Goal: Information Seeking & Learning: Find specific fact

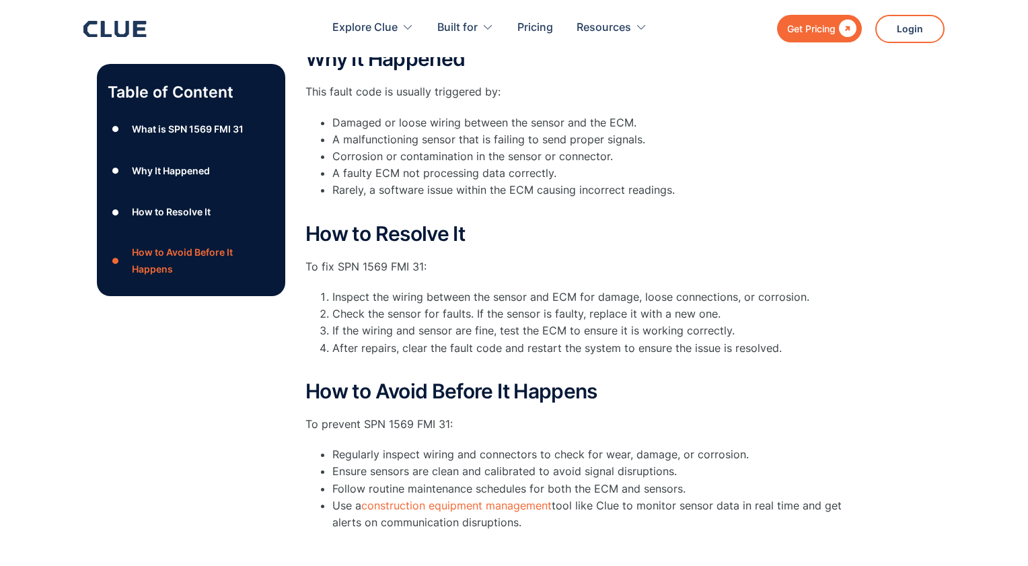
scroll to position [669, 0]
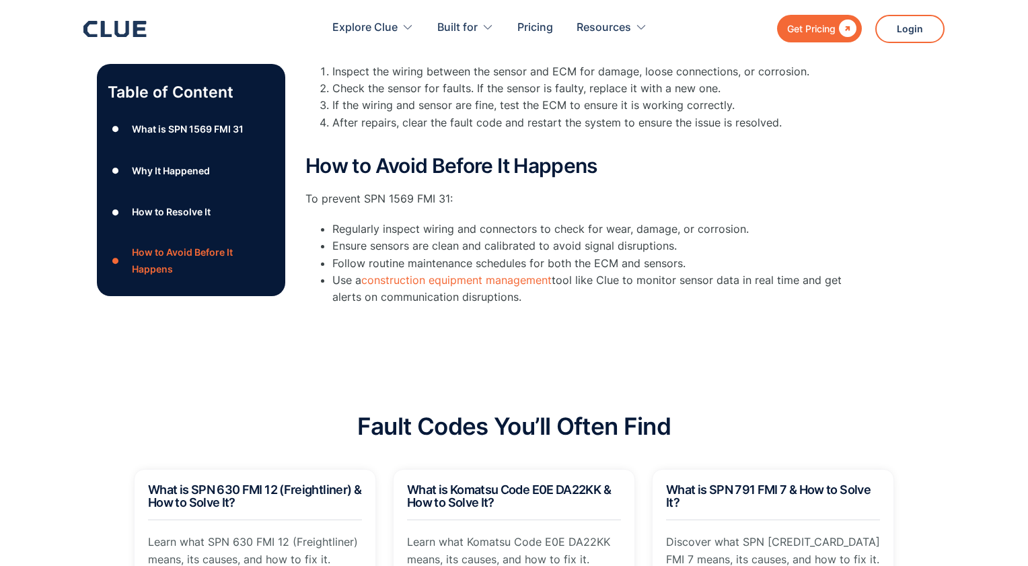
drag, startPoint x: 303, startPoint y: 311, endPoint x: 538, endPoint y: 304, distance: 234.3
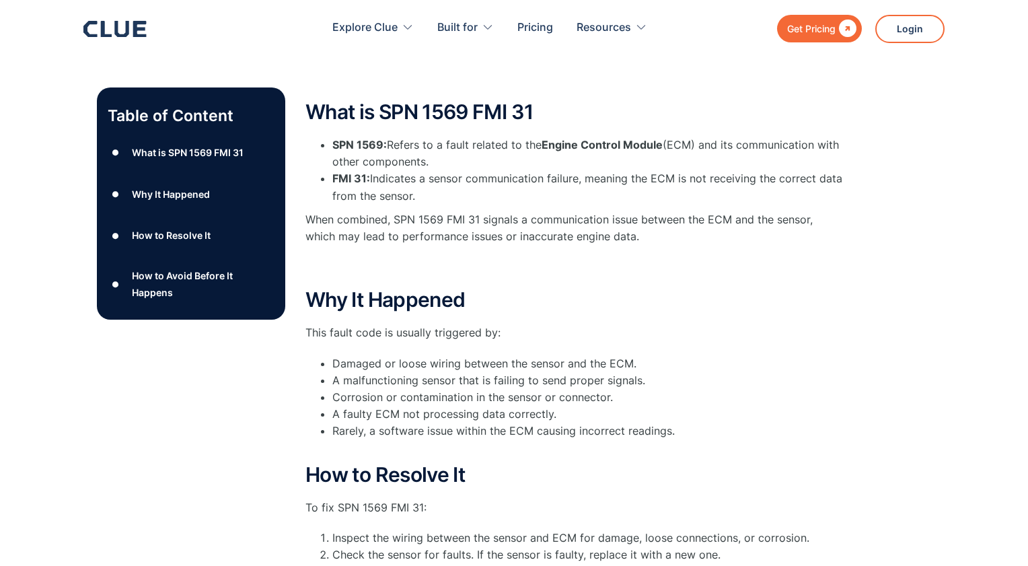
scroll to position [0, 0]
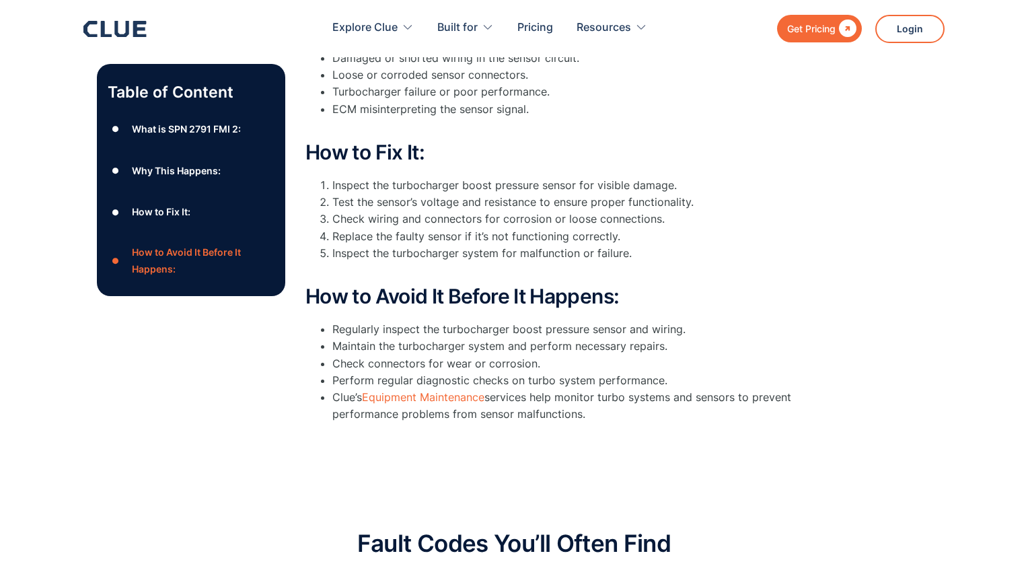
scroll to position [470, 0]
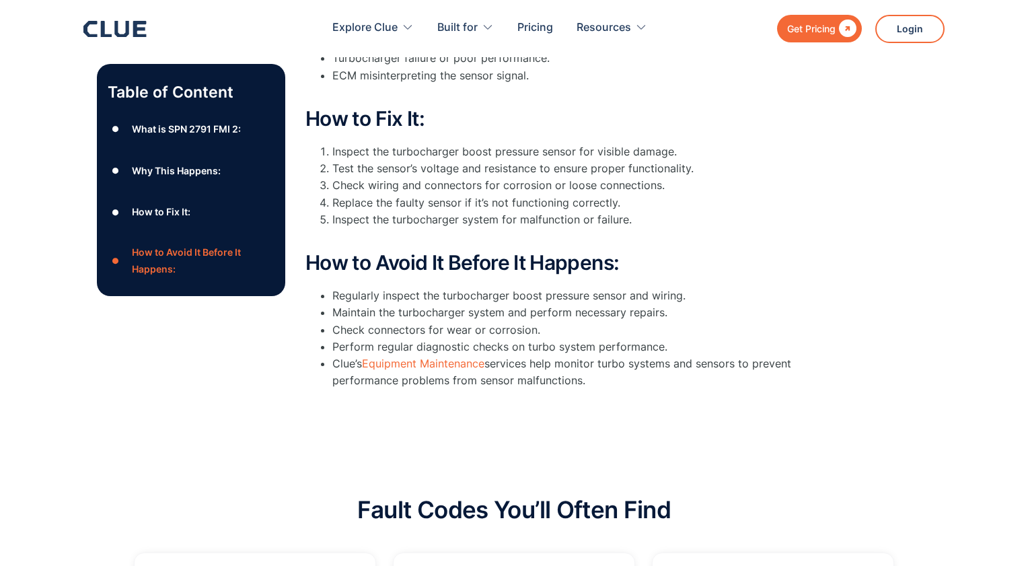
drag, startPoint x: 308, startPoint y: 160, endPoint x: 663, endPoint y: 373, distance: 413.5
click at [663, 373] on div "What is SPN 2791 FMI 2: SPN 2791 FMI 2 indicates an issue with the Turbocharger…" at bounding box center [575, 114] width 538 height 563
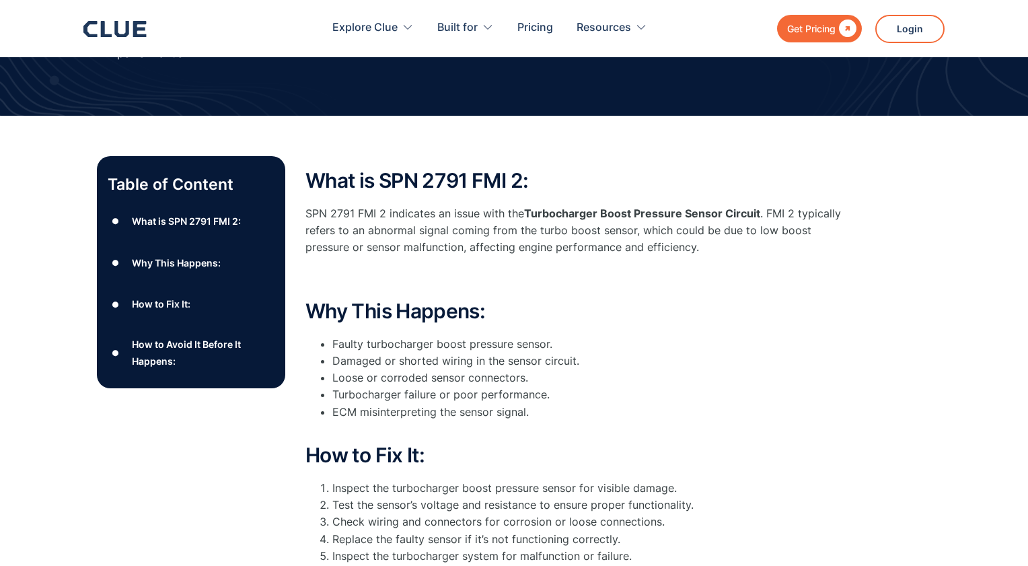
scroll to position [0, 0]
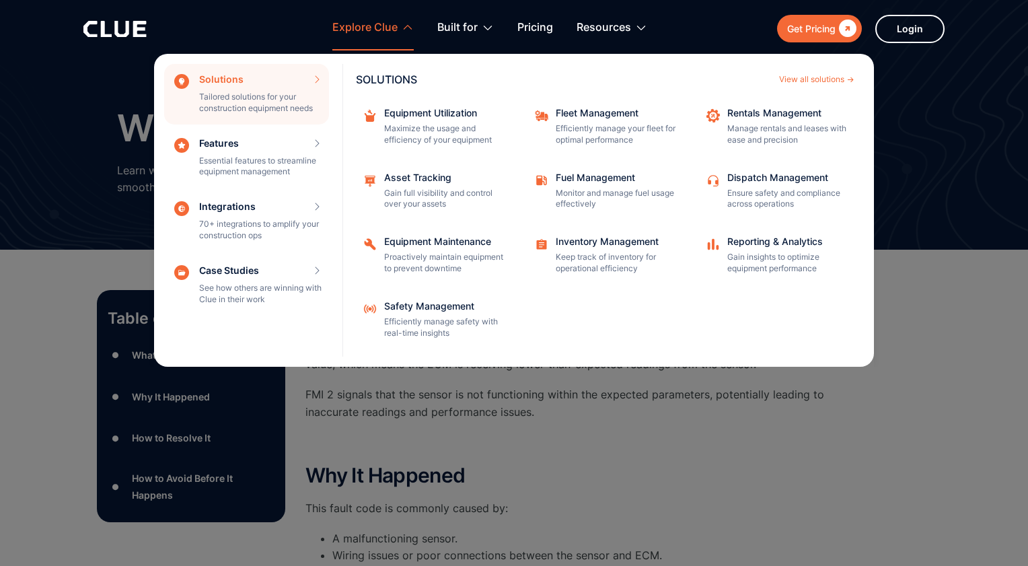
click at [394, 29] on div "Explore Clue" at bounding box center [364, 28] width 65 height 42
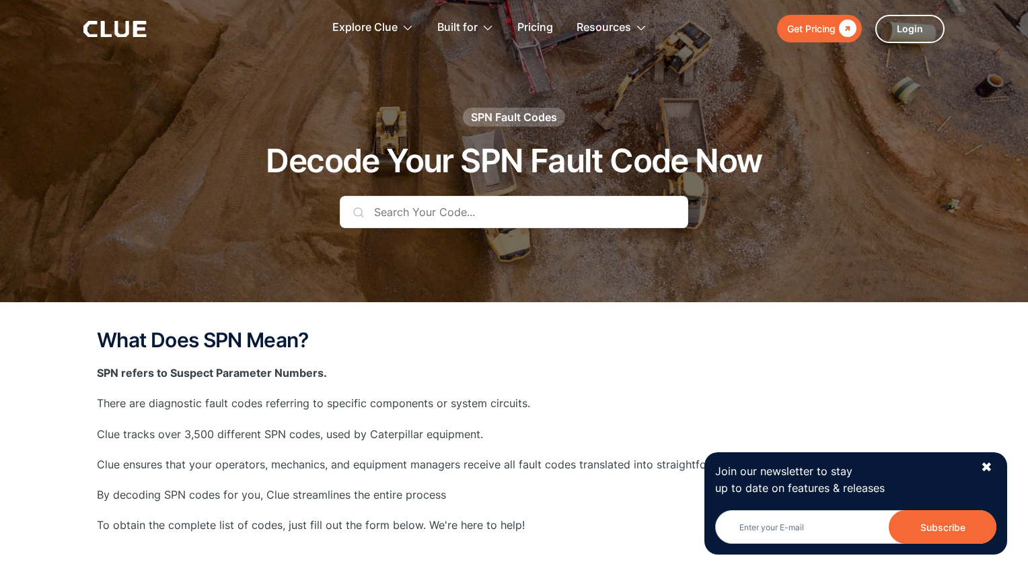
click at [401, 210] on input "text" at bounding box center [514, 212] width 349 height 32
click at [441, 216] on input "text" at bounding box center [514, 212] width 349 height 32
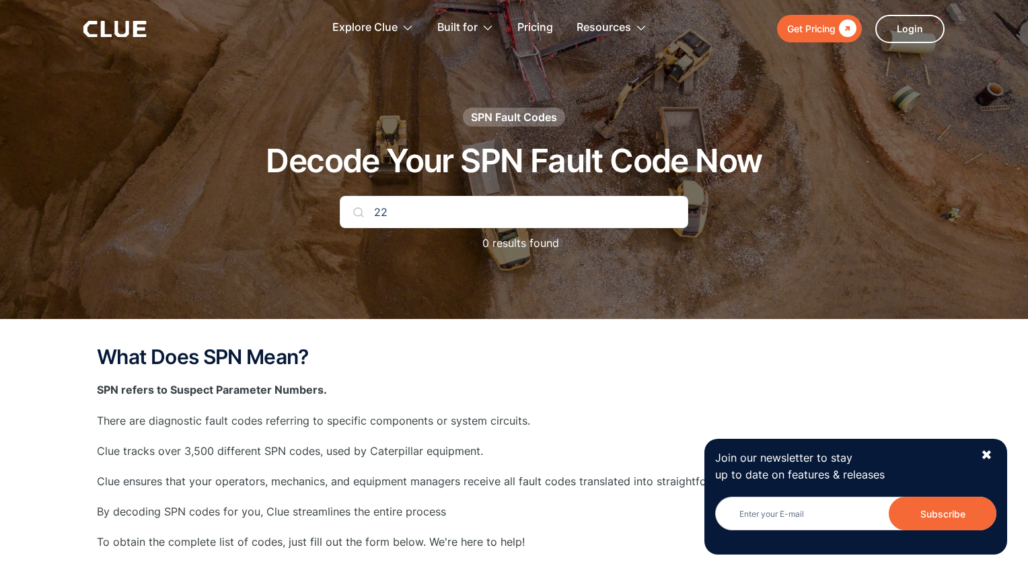
type input "2"
type input "2630"
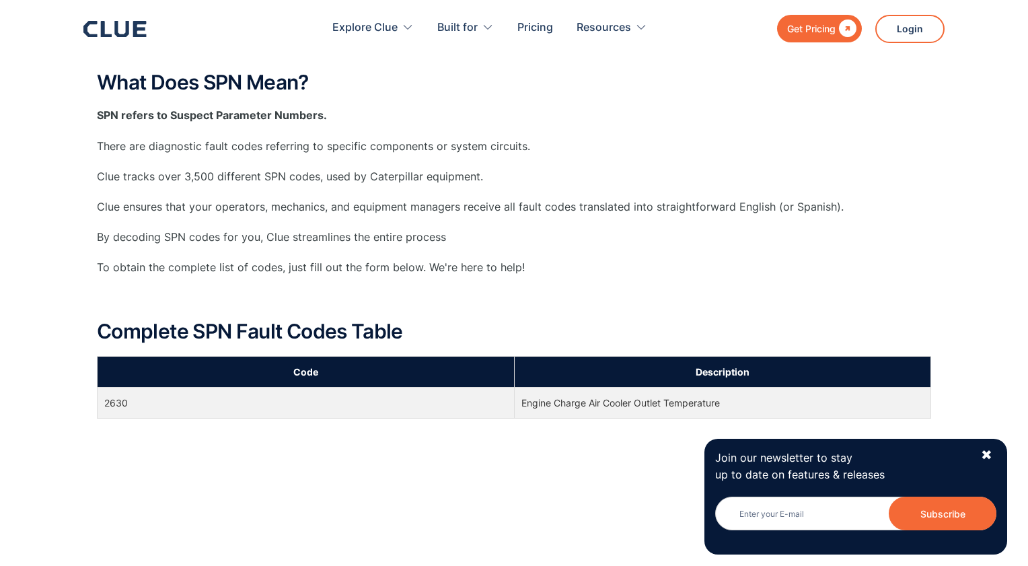
scroll to position [404, 0]
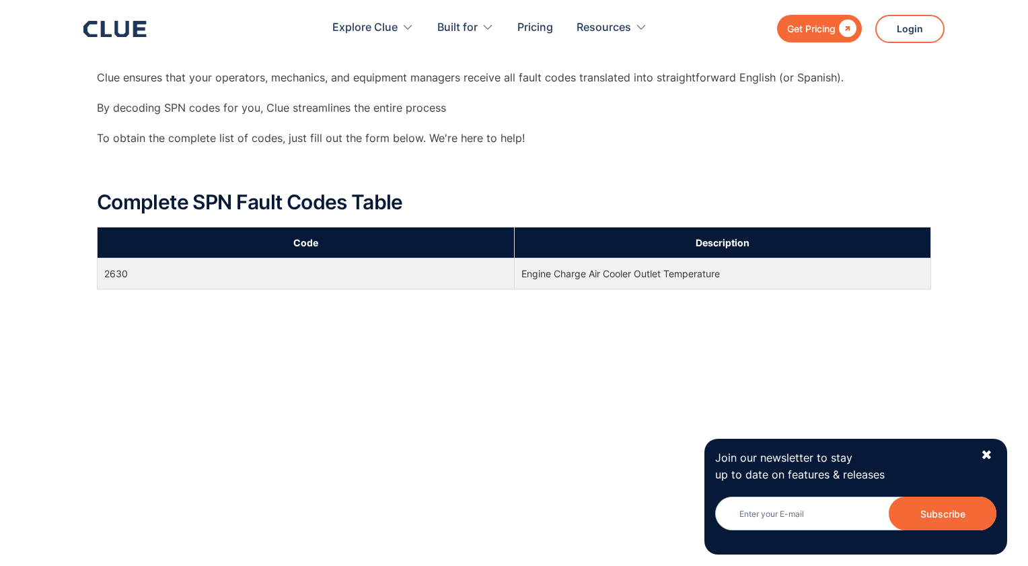
click at [135, 275] on td "2630" at bounding box center [306, 273] width 417 height 31
click at [677, 277] on td "Engine Charge Air Cooler Outlet Temperature" at bounding box center [722, 273] width 417 height 31
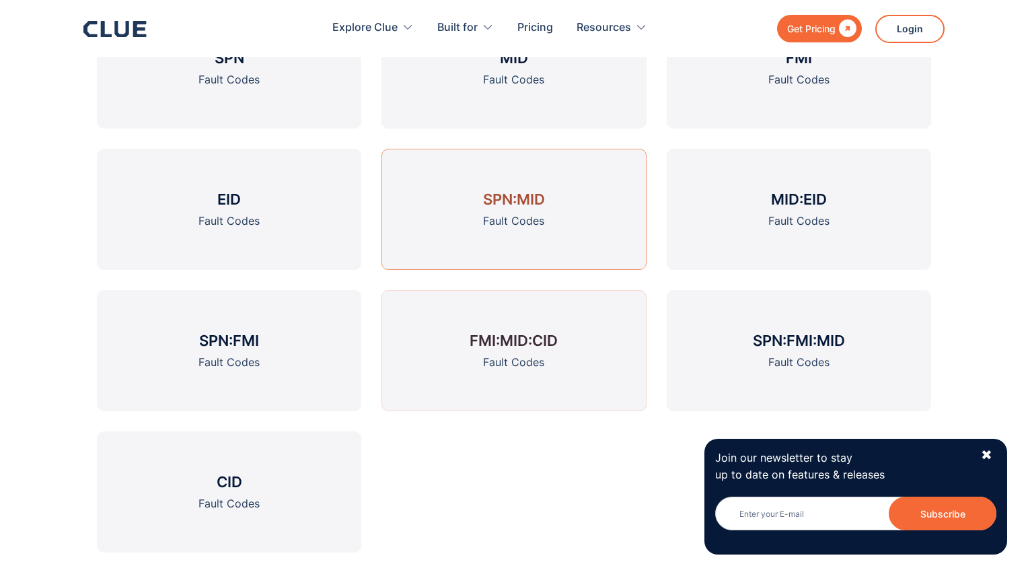
scroll to position [1480, 0]
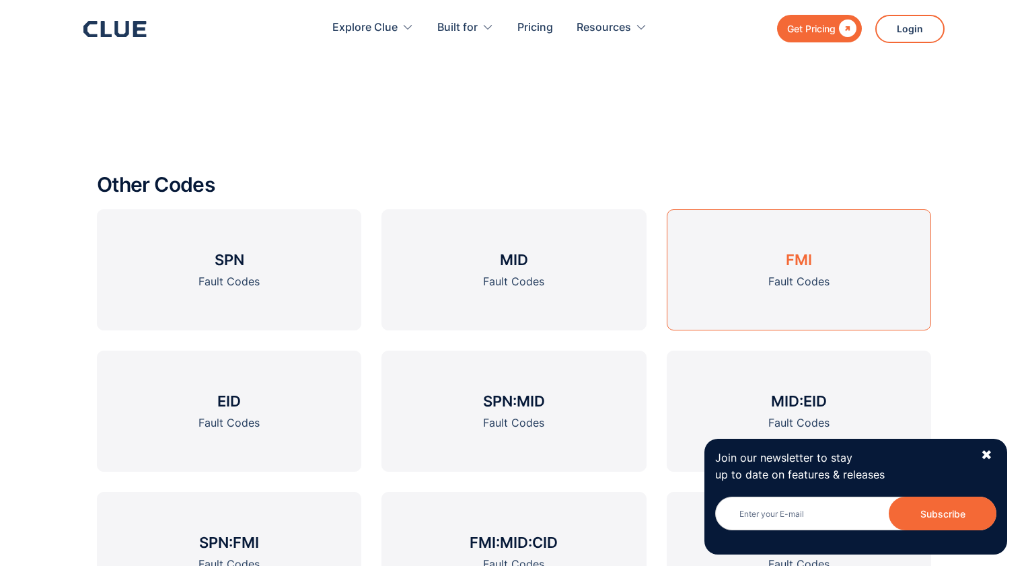
click at [819, 255] on link "FMI Fault Codes" at bounding box center [799, 269] width 264 height 121
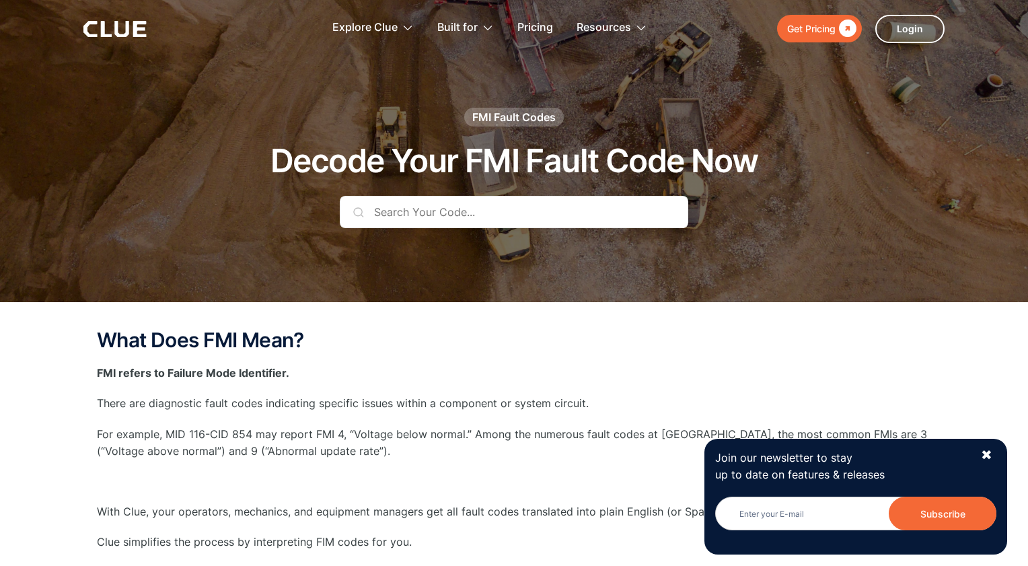
click at [401, 203] on input "text" at bounding box center [514, 212] width 349 height 32
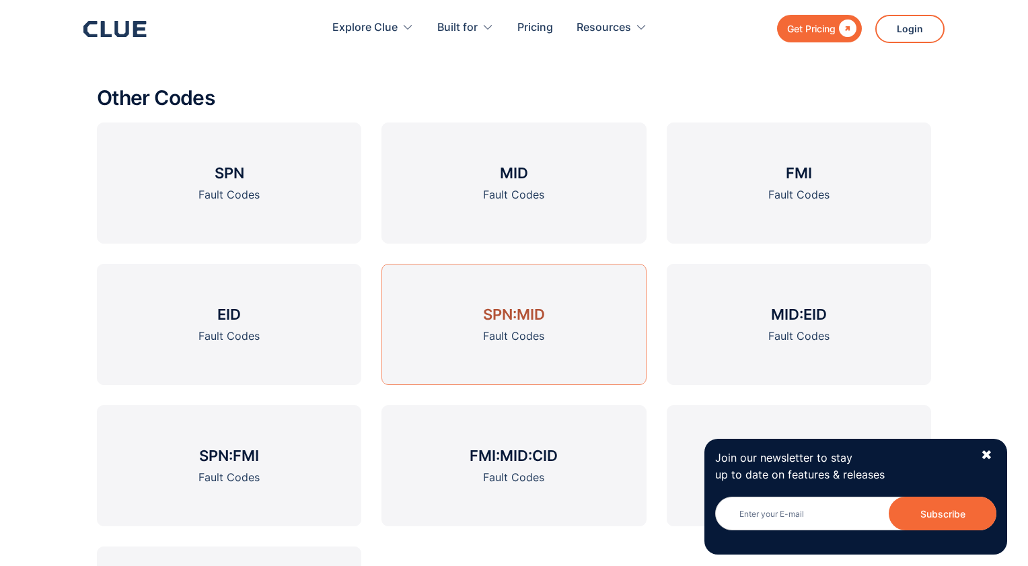
scroll to position [1664, 0]
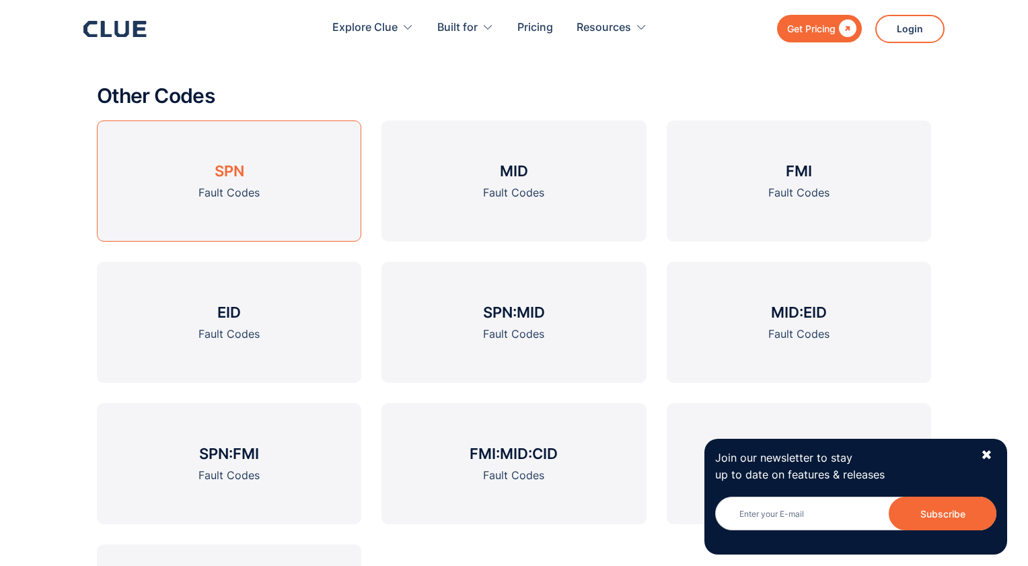
type input "16"
click at [239, 181] on link "SPN Fault Codes" at bounding box center [229, 180] width 264 height 121
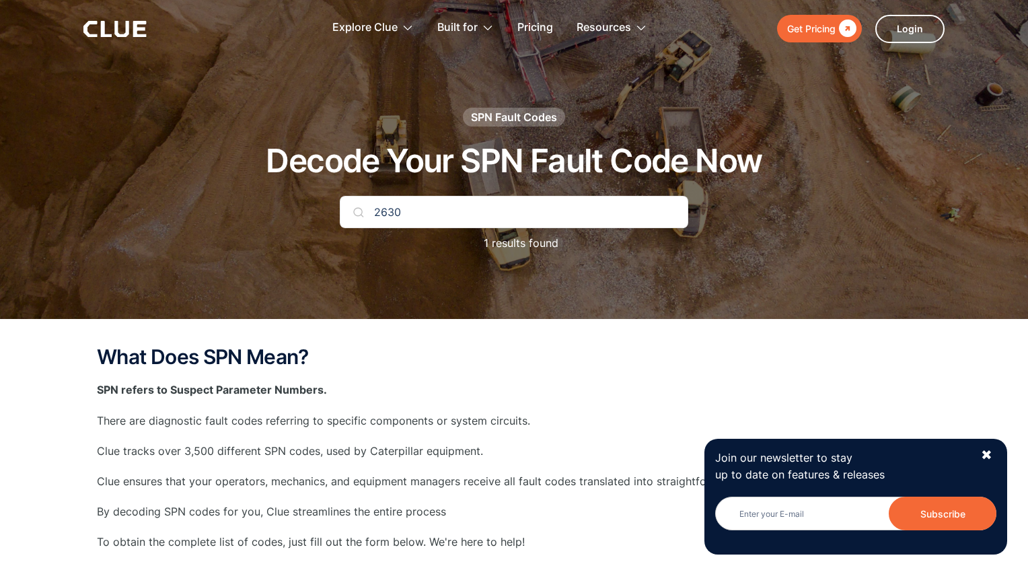
type input "2630"
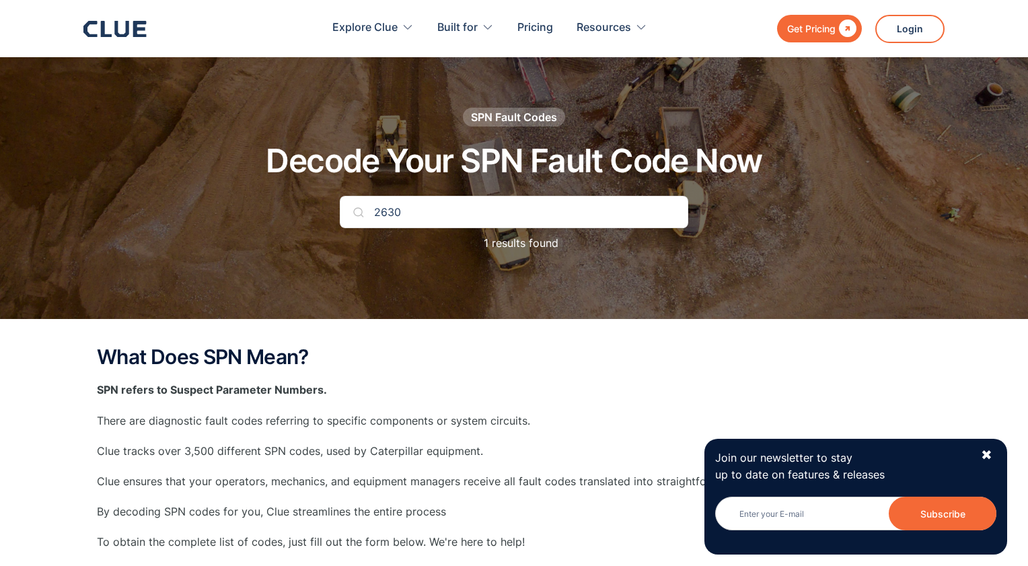
scroll to position [266, 0]
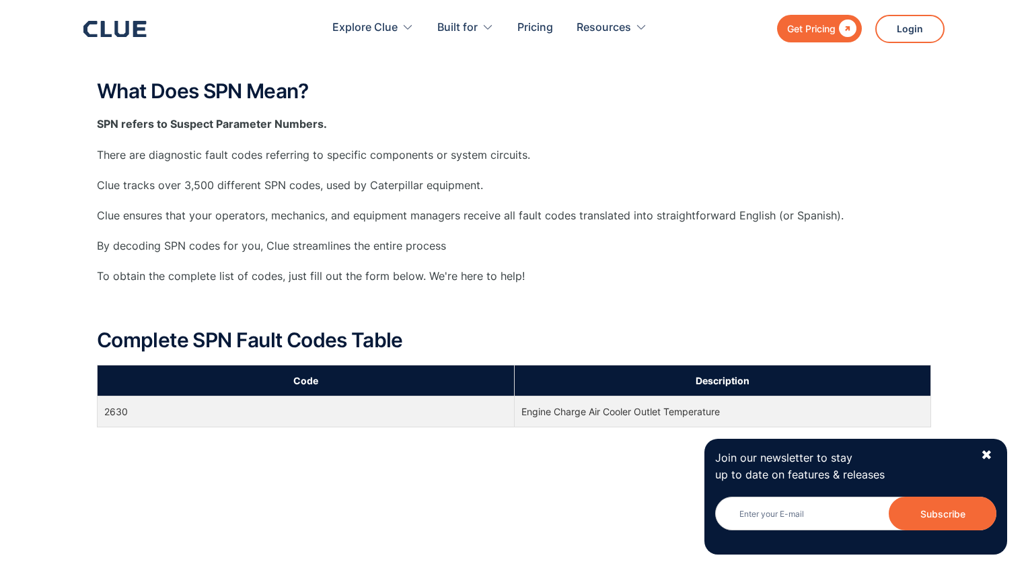
click at [122, 411] on td "2630" at bounding box center [306, 411] width 417 height 31
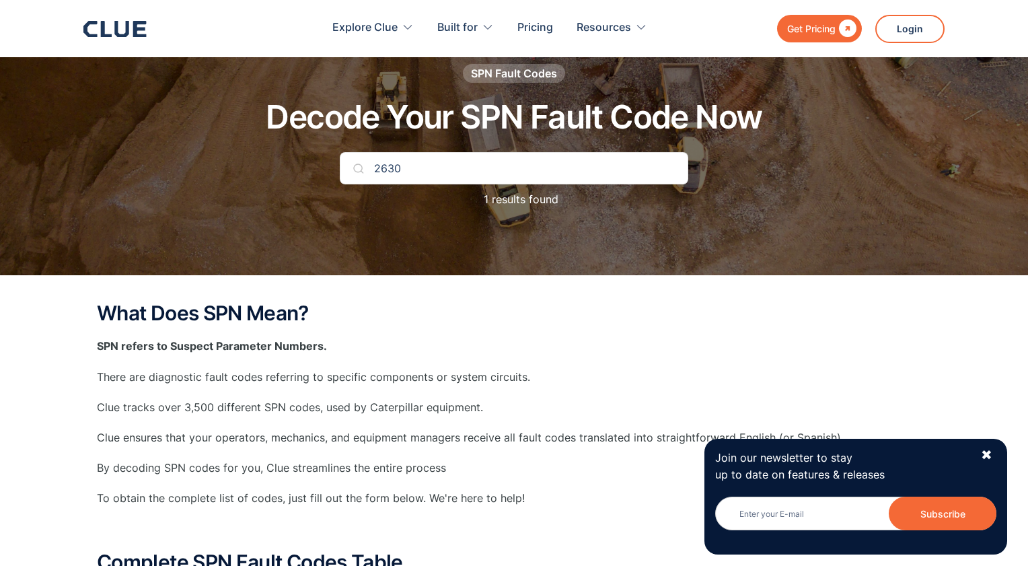
scroll to position [332, 0]
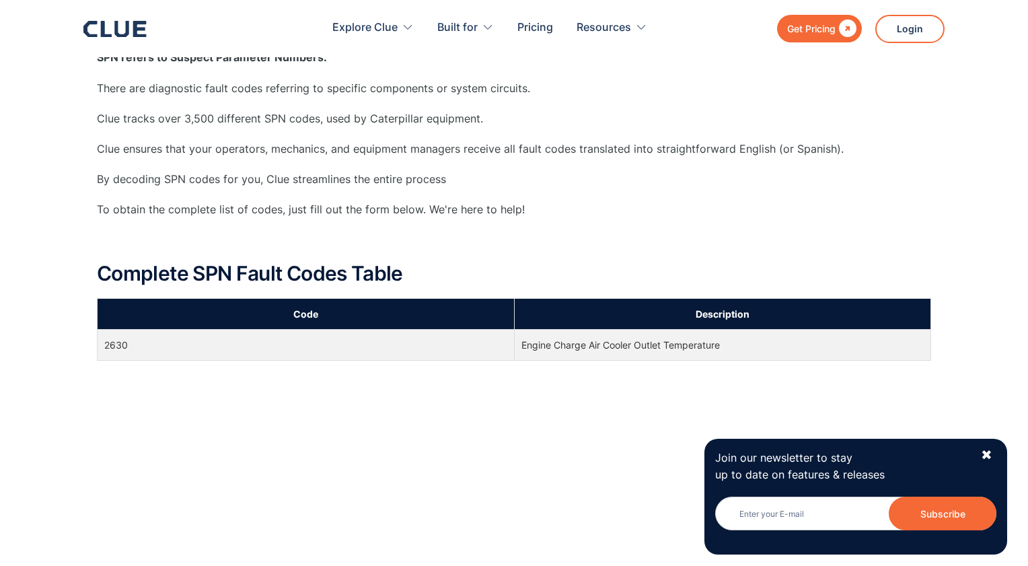
click at [729, 315] on th "Description" at bounding box center [722, 313] width 417 height 31
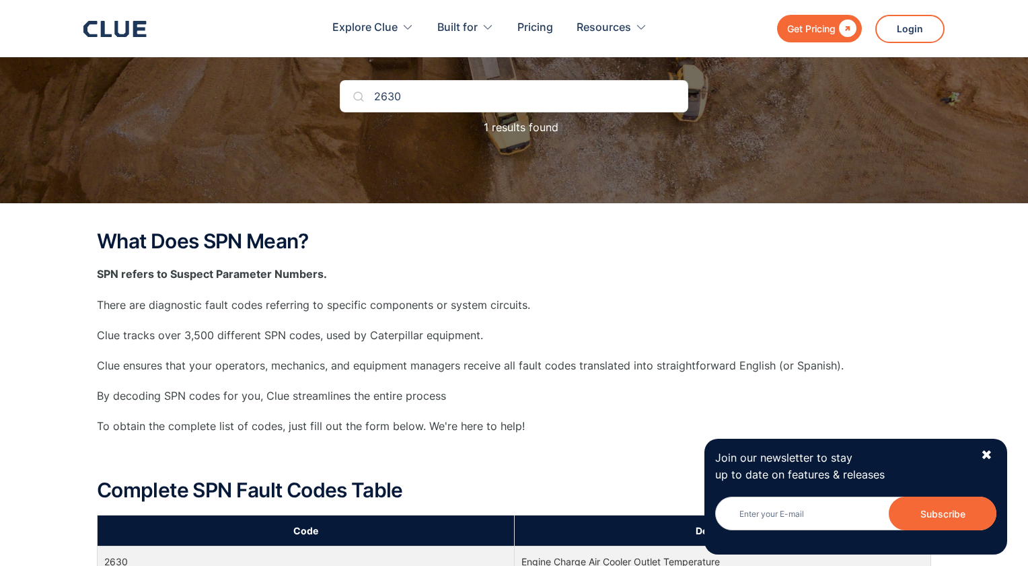
scroll to position [0, 0]
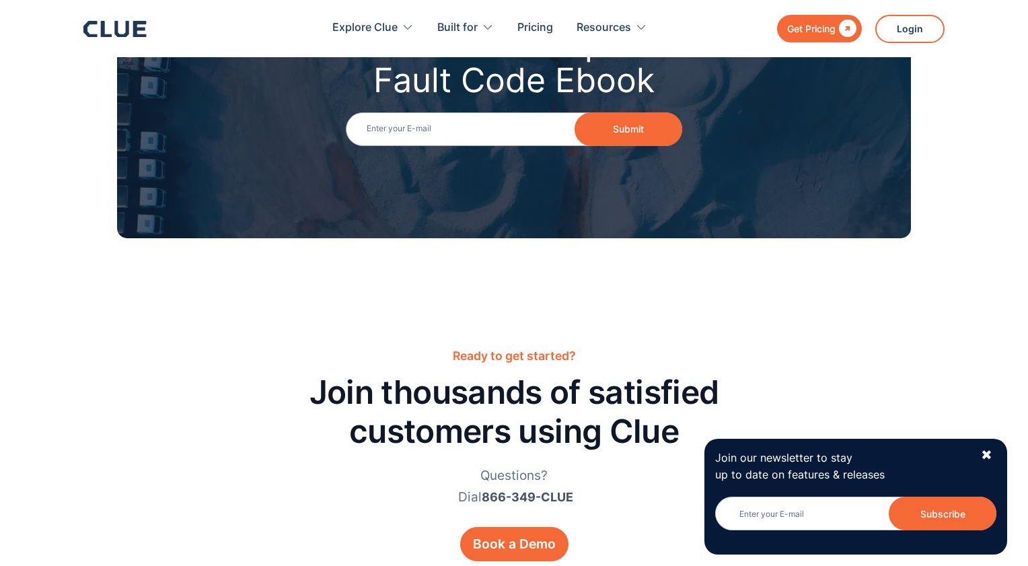
scroll to position [1664, 0]
